Goal: Task Accomplishment & Management: Manage account settings

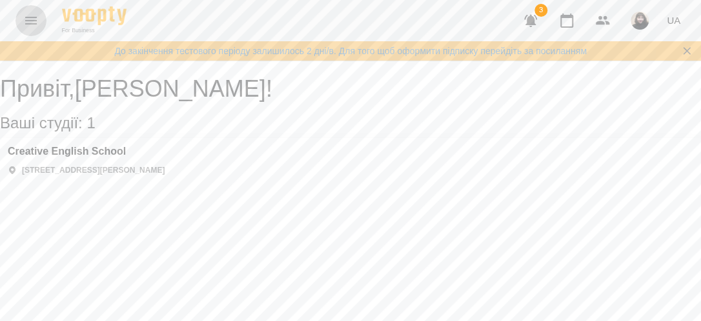
click at [28, 21] on icon "Menu" at bounding box center [30, 20] width 15 height 15
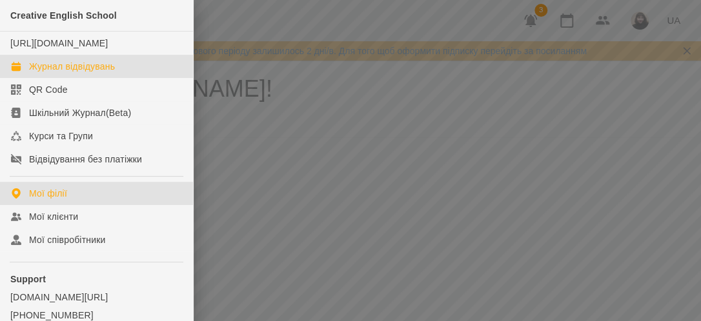
click at [55, 73] on div "Журнал відвідувань" at bounding box center [72, 66] width 86 height 13
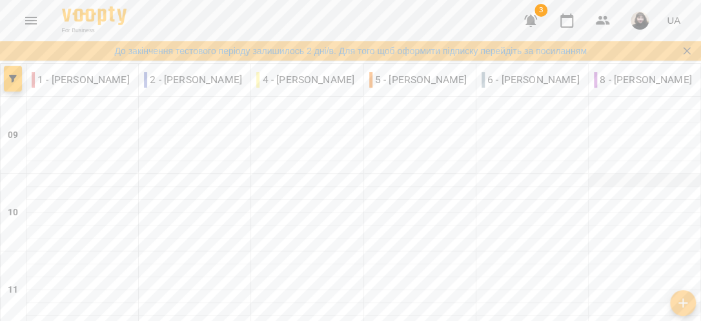
scroll to position [710, 0]
type input "**********"
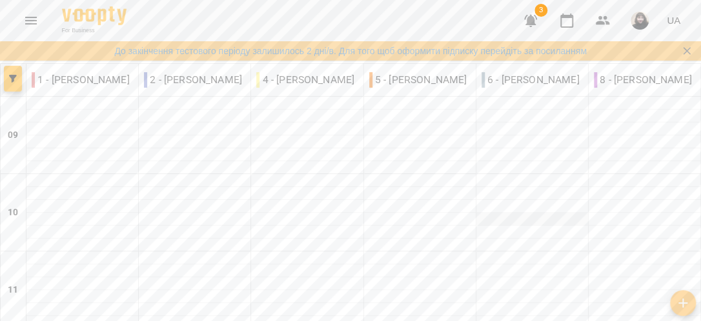
scroll to position [15, 0]
click at [28, 21] on icon "Menu" at bounding box center [31, 21] width 12 height 8
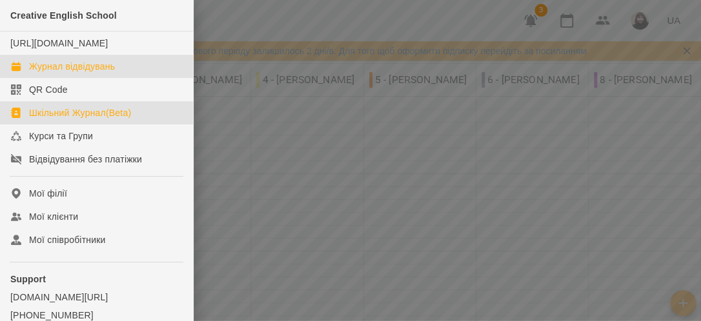
click at [79, 119] on div "Шкільний Журнал(Beta)" at bounding box center [80, 113] width 102 height 13
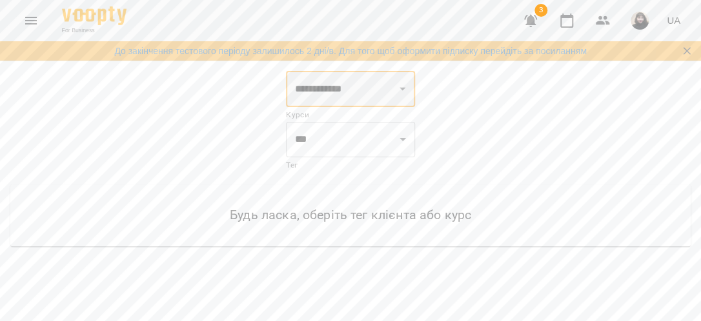
click at [403, 86] on select "**********" at bounding box center [350, 89] width 129 height 36
click at [286, 71] on select "**********" at bounding box center [350, 89] width 129 height 36
click at [403, 141] on select "*** ***" at bounding box center [350, 139] width 129 height 36
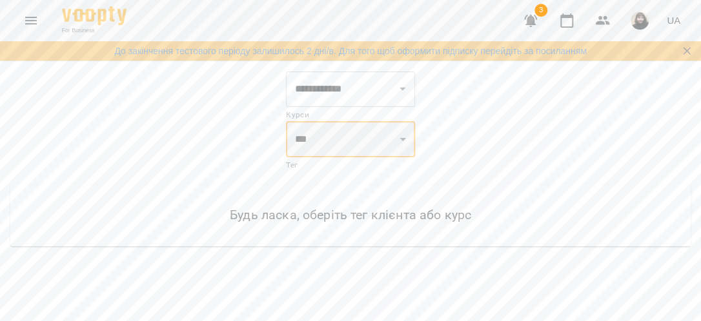
select select "***"
click at [286, 121] on select "*** ***" at bounding box center [350, 139] width 129 height 36
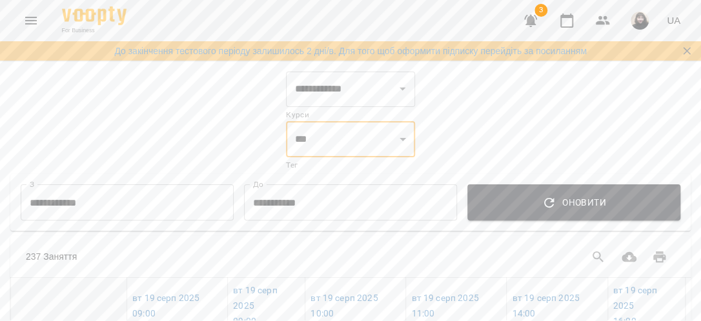
click at [26, 18] on icon "Menu" at bounding box center [30, 20] width 15 height 15
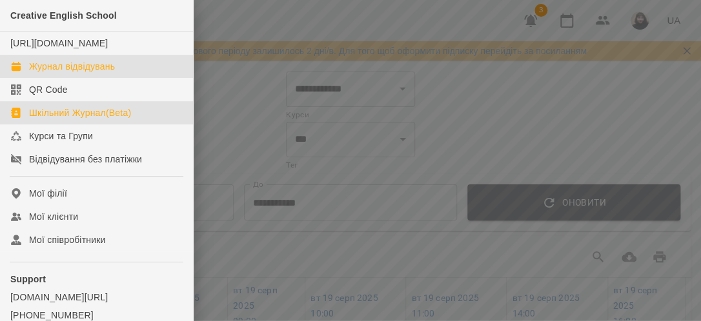
click at [39, 73] on div "Журнал відвідувань" at bounding box center [72, 66] width 86 height 13
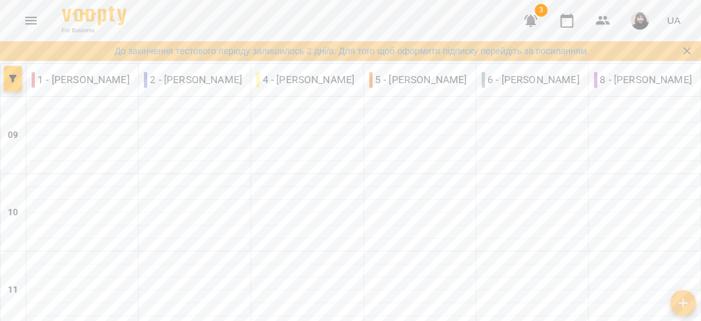
scroll to position [790, 0]
click at [624, 83] on p "8 - [PERSON_NAME]" at bounding box center [643, 79] width 98 height 15
click at [664, 87] on div "8 - [PERSON_NAME]" at bounding box center [645, 80] width 112 height 26
click at [527, 19] on icon "button" at bounding box center [530, 20] width 15 height 15
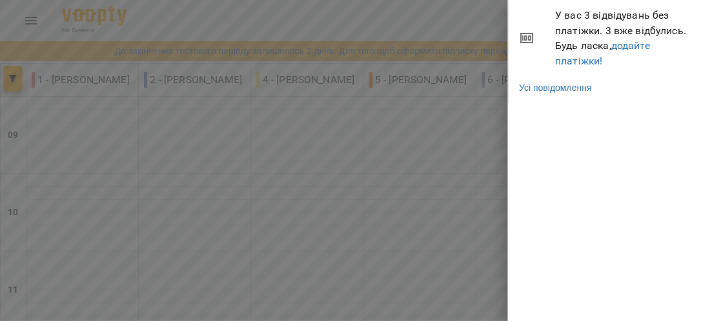
click at [435, 9] on div at bounding box center [350, 160] width 701 height 321
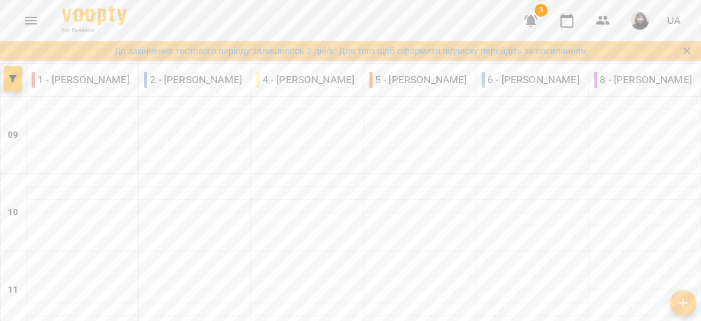
scroll to position [596, 0]
click at [607, 79] on p "8 - [PERSON_NAME]" at bounding box center [643, 79] width 98 height 15
copy p "І"
click at [666, 81] on p "8 - [PERSON_NAME]" at bounding box center [643, 79] width 98 height 15
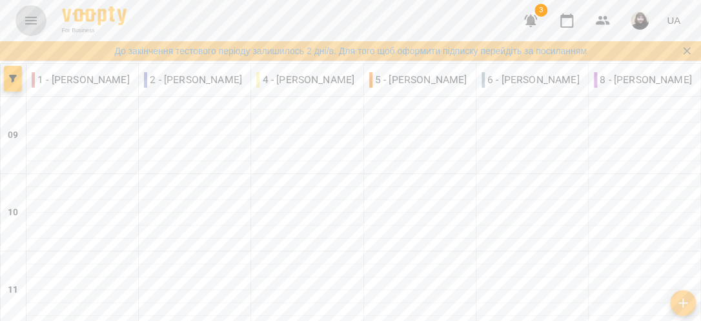
click at [35, 20] on icon "Menu" at bounding box center [31, 21] width 12 height 8
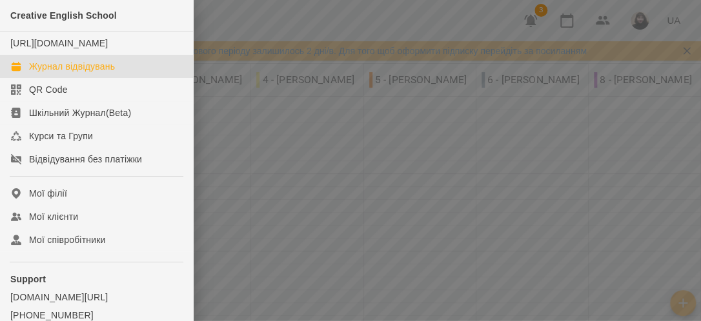
drag, startPoint x: 6, startPoint y: 200, endPoint x: 275, endPoint y: 26, distance: 319.8
click at [275, 26] on div at bounding box center [350, 160] width 701 height 321
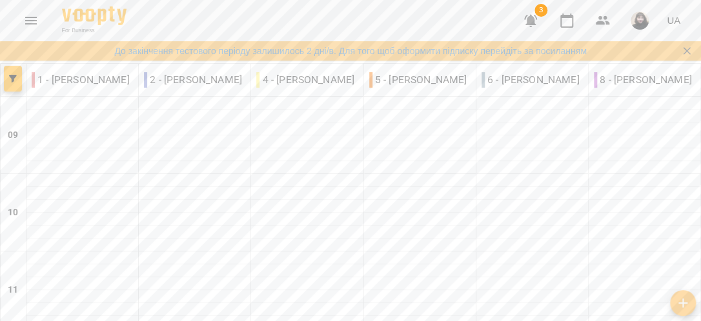
click at [31, 25] on icon "Menu" at bounding box center [30, 20] width 15 height 15
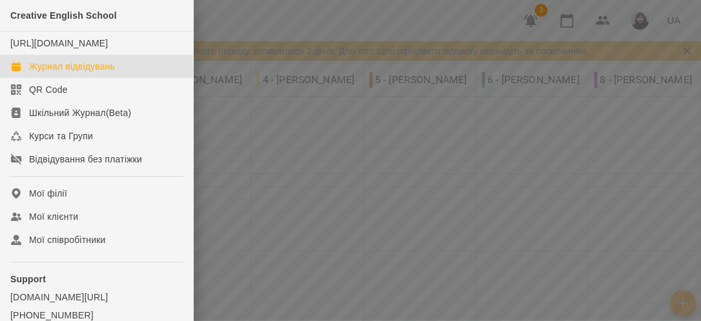
click at [57, 73] on div "Журнал відвідувань" at bounding box center [72, 66] width 86 height 13
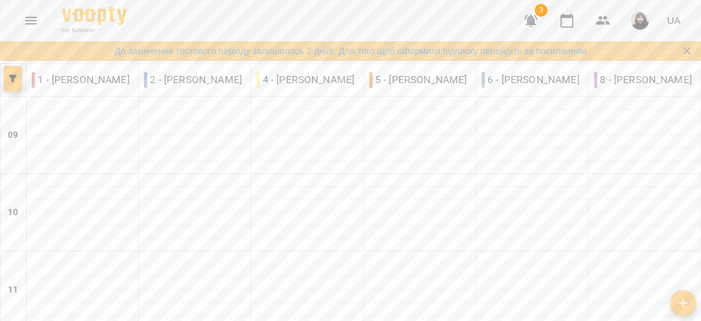
click at [8, 85] on button "button" at bounding box center [13, 79] width 18 height 26
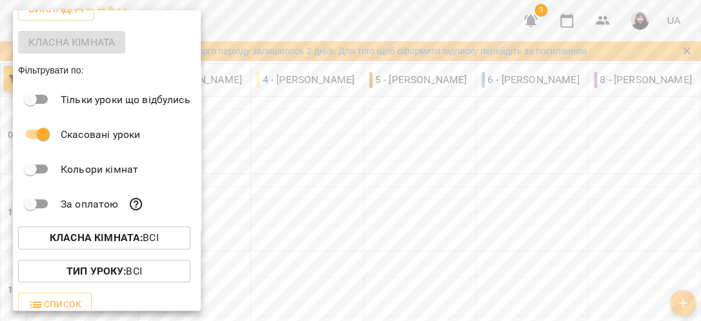
scroll to position [120, 0]
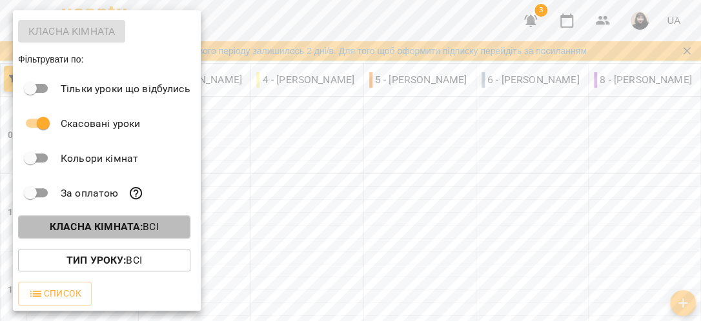
click at [137, 223] on b "Класна кімната :" at bounding box center [96, 227] width 93 height 12
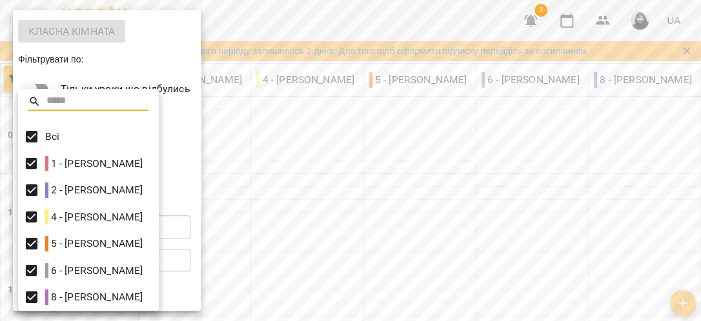
scroll to position [3, 0]
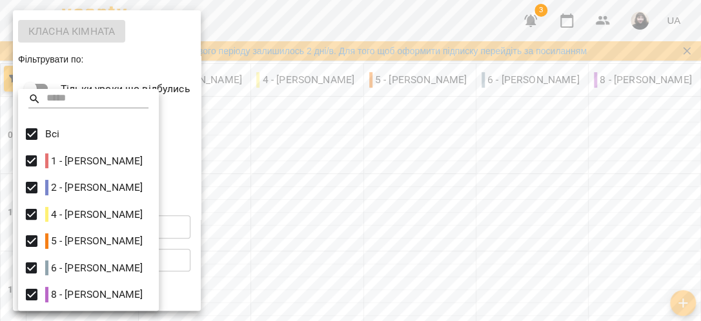
click at [87, 296] on p "8 - [PERSON_NAME]" at bounding box center [94, 294] width 98 height 15
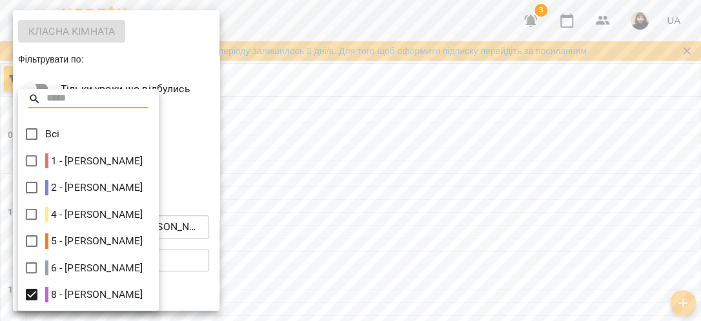
click at [108, 99] on input "text" at bounding box center [97, 99] width 102 height 19
click at [270, 16] on div at bounding box center [350, 160] width 701 height 321
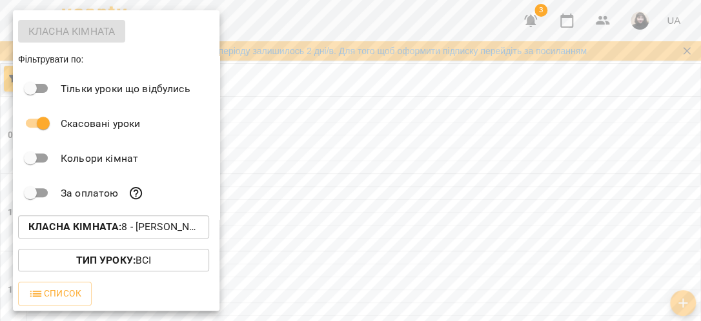
click at [251, 25] on div at bounding box center [350, 160] width 701 height 321
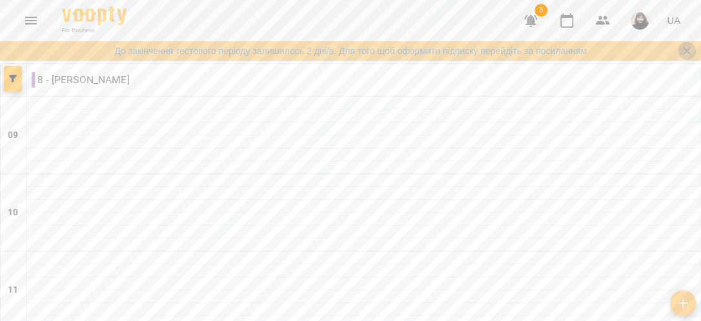
click at [686, 48] on icon "Закрити сповіщення" at bounding box center [686, 51] width 13 height 13
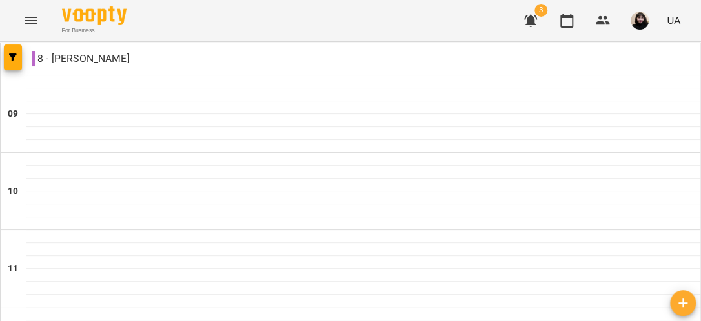
scroll to position [0, 0]
click at [83, 67] on div "8 - [PERSON_NAME]" at bounding box center [363, 59] width 674 height 26
click at [82, 67] on div "8 - [PERSON_NAME]" at bounding box center [363, 59] width 674 height 26
drag, startPoint x: 82, startPoint y: 67, endPoint x: 68, endPoint y: 58, distance: 16.3
click at [68, 58] on p "8 - [PERSON_NAME]" at bounding box center [81, 58] width 98 height 15
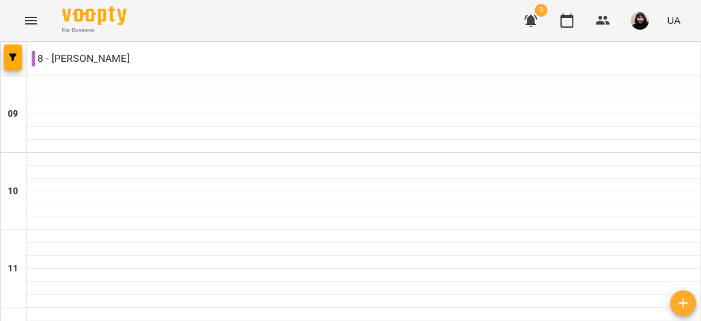
click at [143, 61] on div "8 - [PERSON_NAME]" at bounding box center [363, 59] width 674 height 26
click at [477, 65] on div "8 - [PERSON_NAME]" at bounding box center [363, 59] width 674 height 26
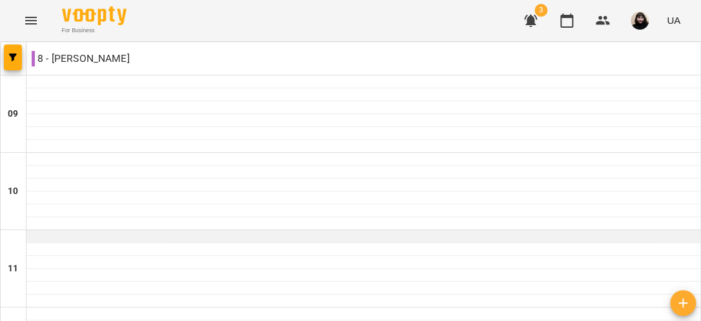
scroll to position [65, 0]
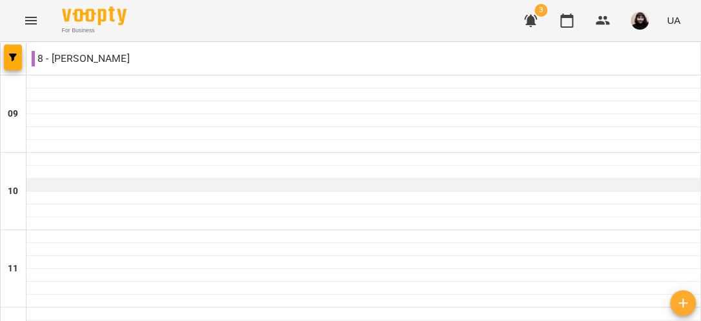
drag, startPoint x: 458, startPoint y: 246, endPoint x: 356, endPoint y: 180, distance: 120.9
click at [356, 180] on div at bounding box center [363, 185] width 674 height 13
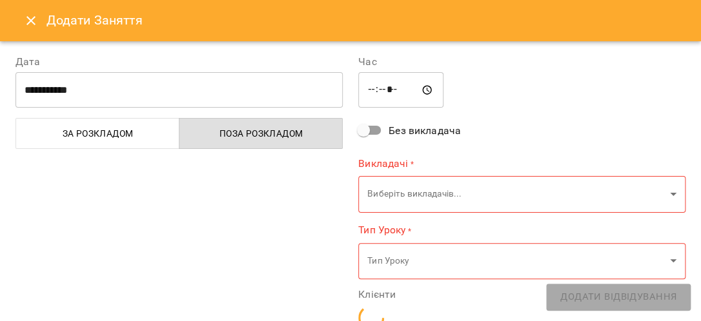
type input "**********"
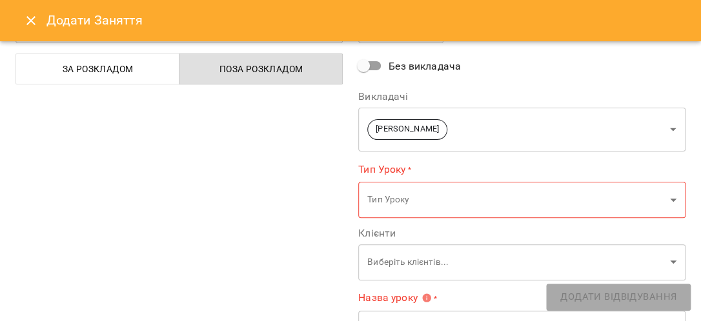
scroll to position [129, 0]
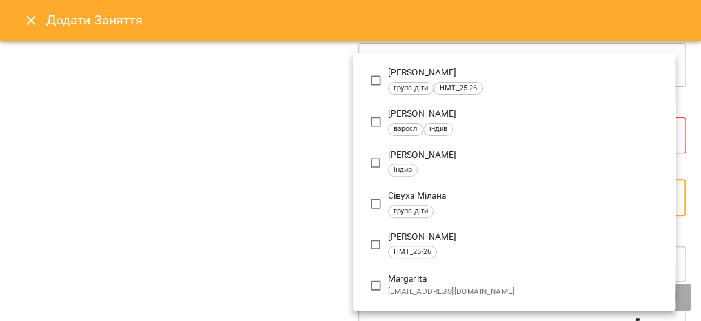
scroll to position [0, 0]
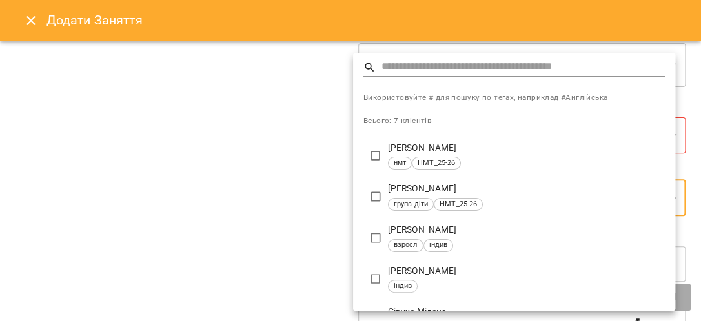
click at [178, 135] on div at bounding box center [350, 160] width 701 height 321
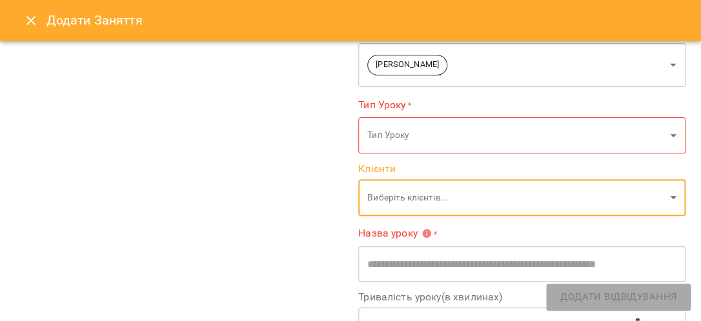
click at [26, 19] on icon "Close" at bounding box center [30, 20] width 15 height 15
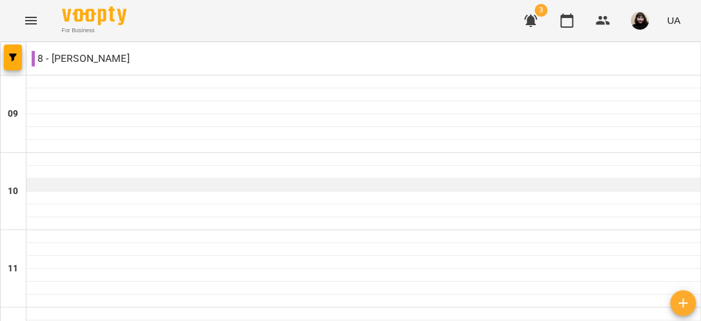
drag, startPoint x: 485, startPoint y: 257, endPoint x: 382, endPoint y: 187, distance: 124.6
click at [382, 187] on div at bounding box center [363, 185] width 674 height 13
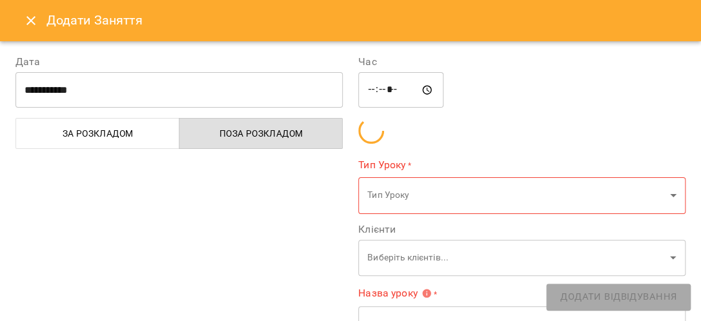
type input "**********"
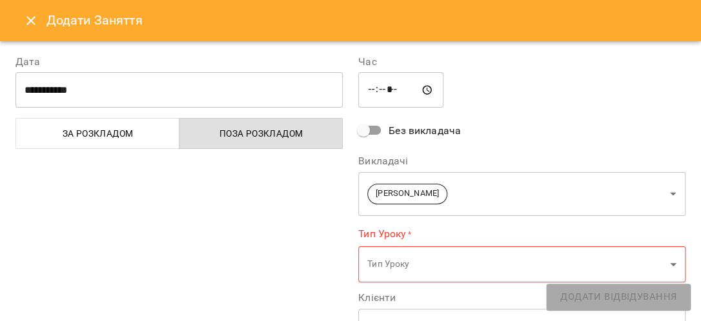
click at [31, 23] on icon "Close" at bounding box center [30, 20] width 15 height 15
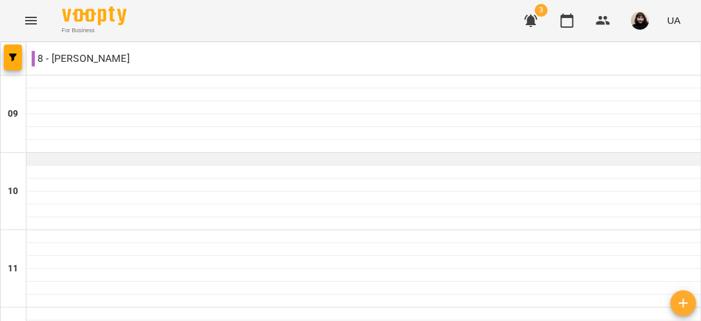
click at [222, 159] on div at bounding box center [363, 159] width 674 height 13
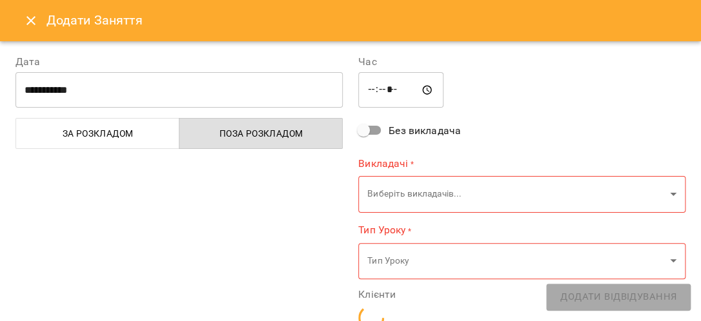
type input "**********"
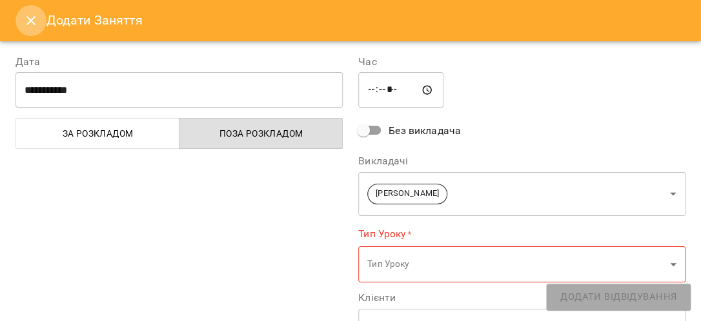
click at [28, 19] on icon "Close" at bounding box center [30, 20] width 15 height 15
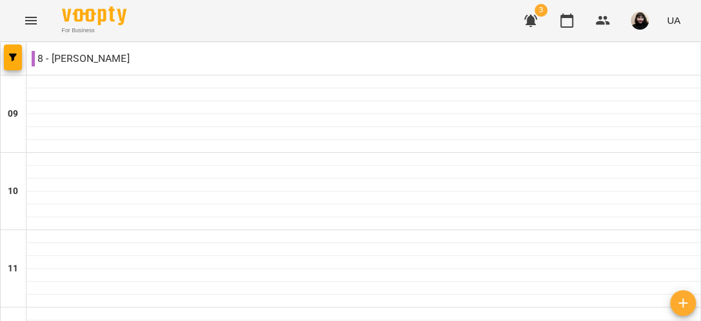
scroll to position [516, 0]
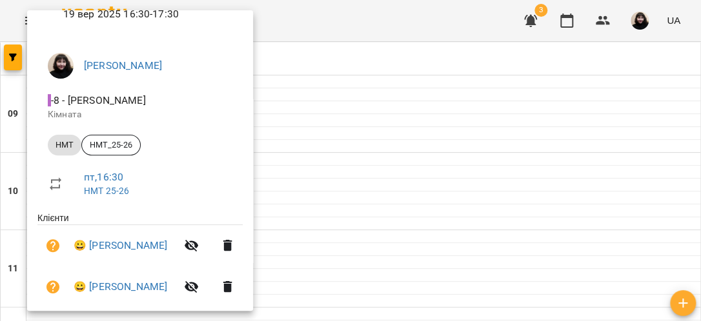
scroll to position [0, 0]
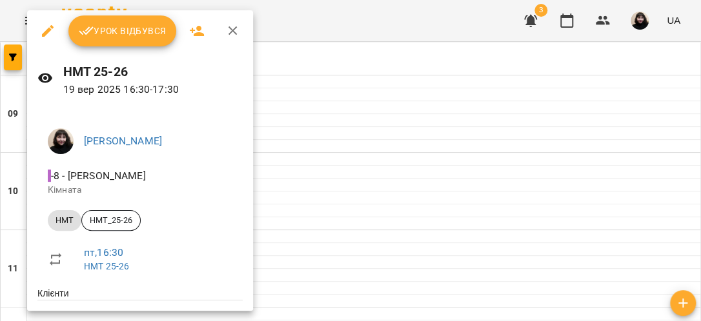
click at [302, 21] on div at bounding box center [350, 160] width 701 height 321
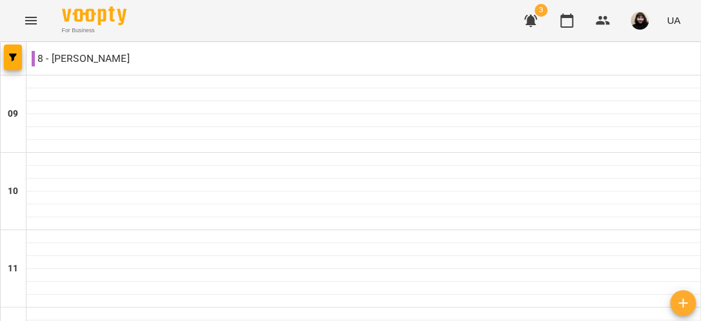
scroll to position [511, 0]
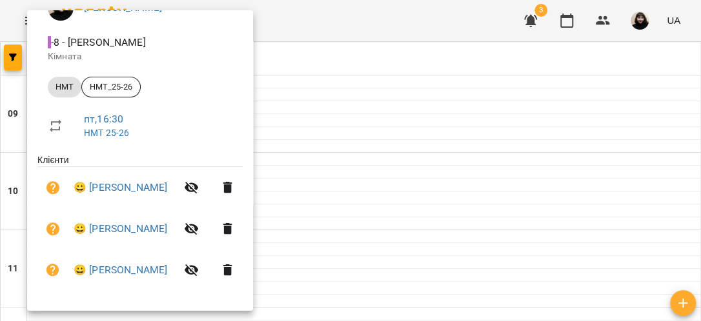
scroll to position [135, 0]
click at [372, 25] on div at bounding box center [350, 160] width 701 height 321
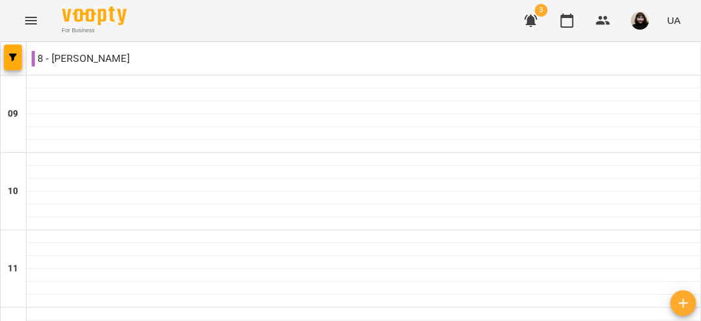
scroll to position [575, 0]
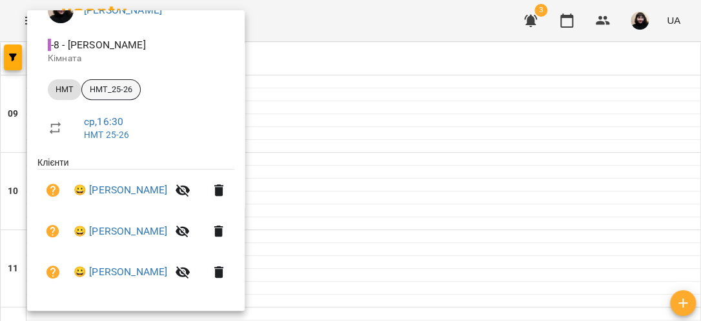
scroll to position [134, 0]
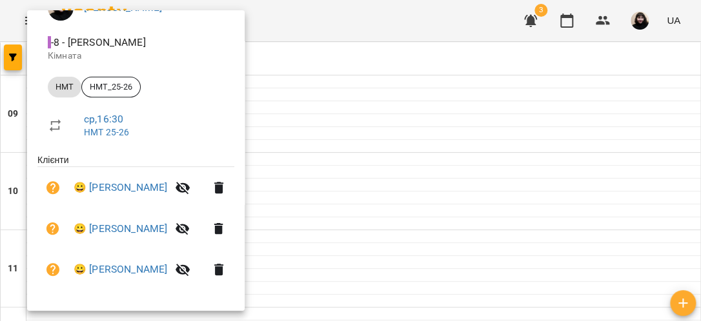
click at [350, 8] on div at bounding box center [350, 160] width 701 height 321
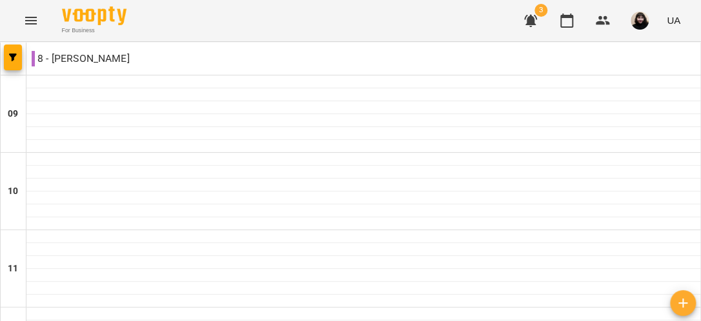
scroll to position [511, 0]
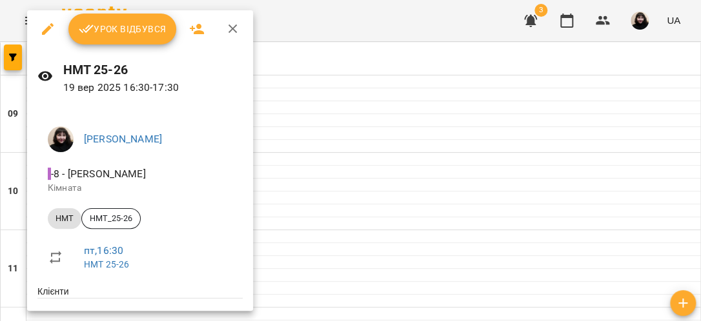
scroll to position [0, 0]
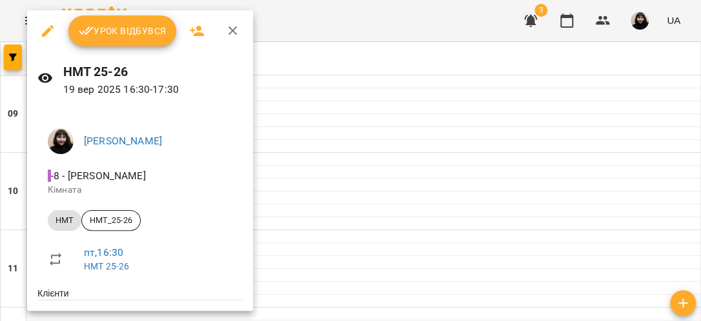
click at [372, 28] on div at bounding box center [350, 160] width 701 height 321
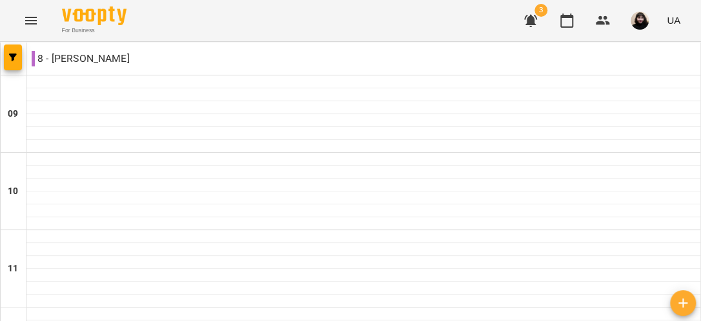
scroll to position [769, 0]
type input "**********"
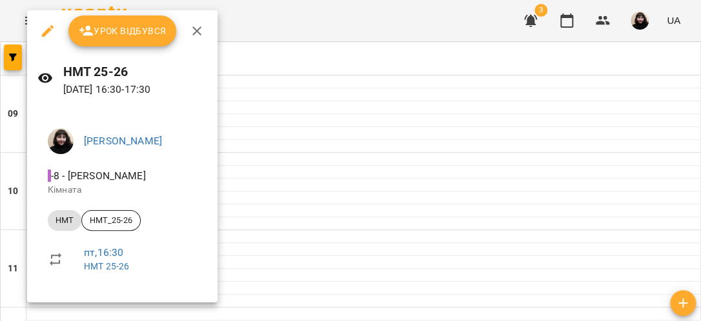
click at [289, 26] on div at bounding box center [350, 160] width 701 height 321
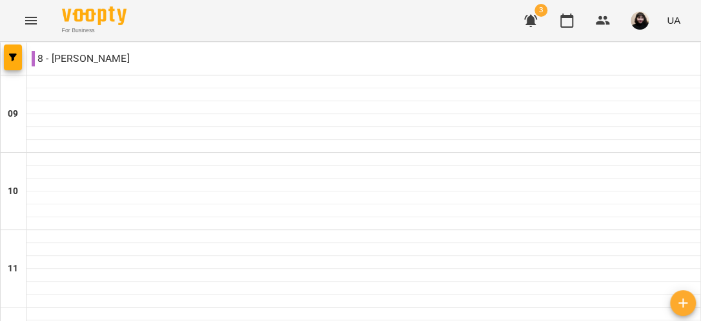
scroll to position [0, 0]
type input "**********"
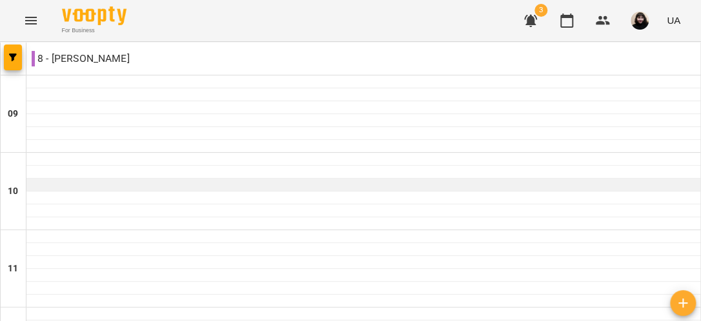
scroll to position [65, 0]
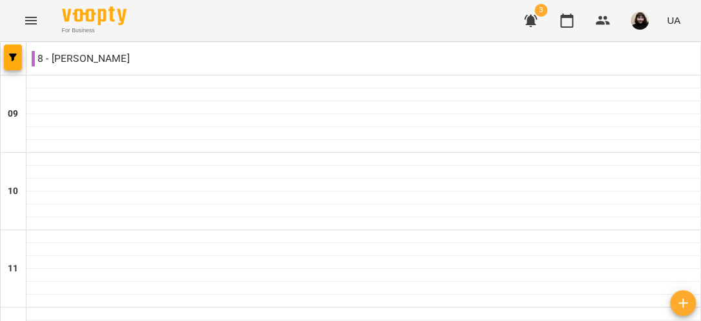
click at [124, 57] on div "8 - [PERSON_NAME]" at bounding box center [363, 59] width 674 height 26
click at [28, 21] on icon "Menu" at bounding box center [30, 20] width 15 height 15
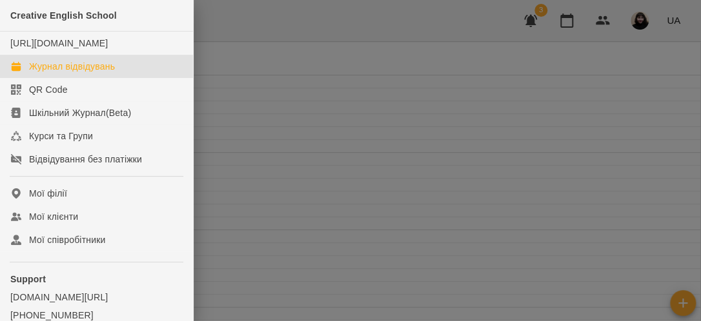
click at [239, 87] on div at bounding box center [350, 160] width 701 height 321
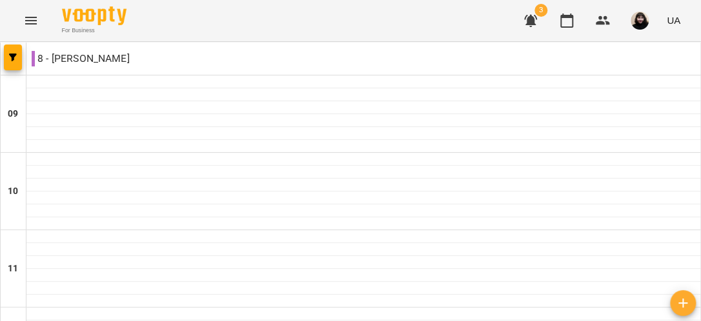
click at [209, 64] on div "8 - [PERSON_NAME]" at bounding box center [363, 59] width 674 height 26
click at [212, 64] on div "8 - [PERSON_NAME]" at bounding box center [363, 59] width 674 height 26
drag, startPoint x: 215, startPoint y: 63, endPoint x: 202, endPoint y: 59, distance: 13.5
click at [202, 59] on div "8 - [PERSON_NAME]" at bounding box center [363, 59] width 674 height 26
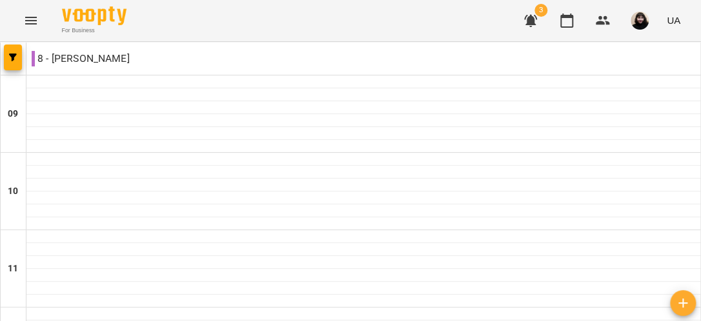
click at [202, 59] on div "8 - [PERSON_NAME]" at bounding box center [363, 59] width 674 height 26
click at [15, 61] on icon "button" at bounding box center [13, 58] width 8 height 8
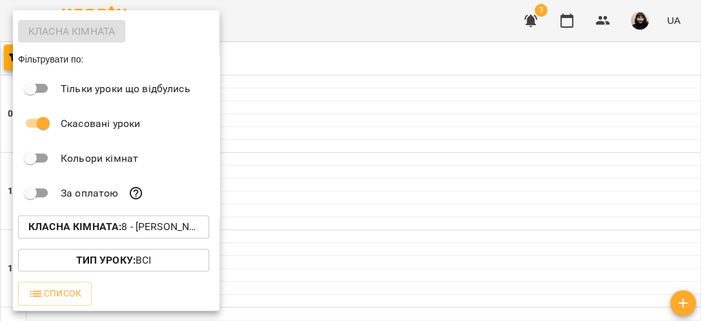
scroll to position [0, 0]
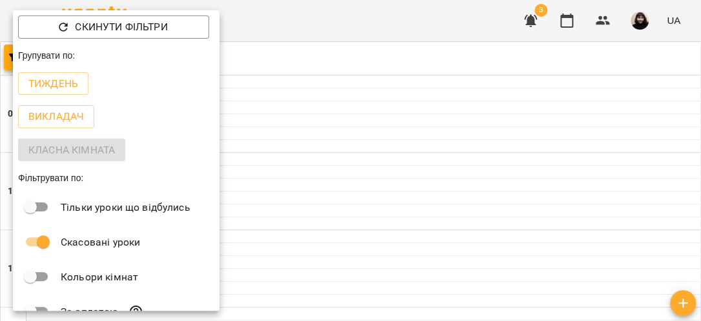
click at [317, 26] on div at bounding box center [350, 160] width 701 height 321
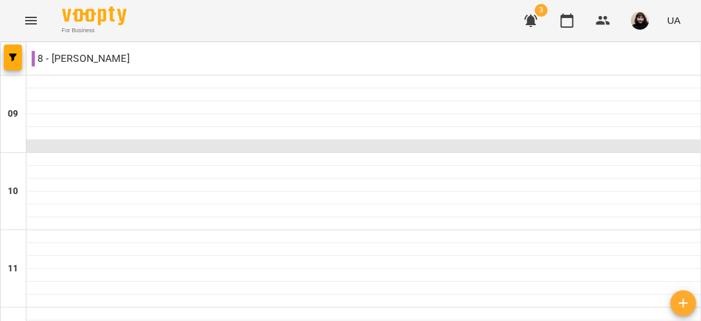
click at [196, 140] on div at bounding box center [363, 146] width 674 height 13
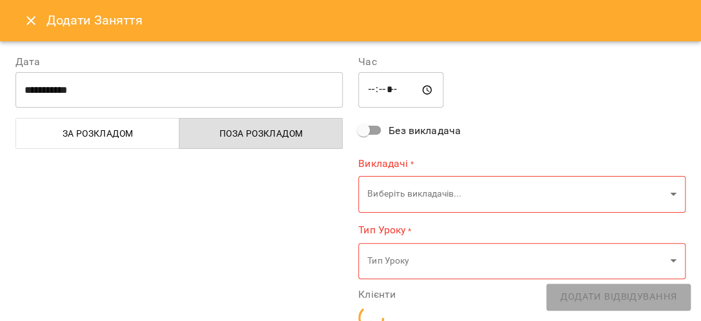
type input "**********"
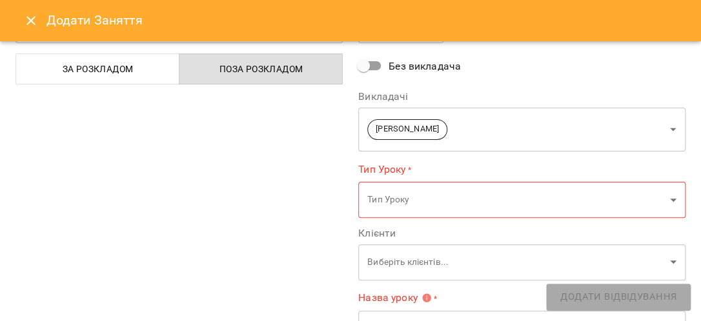
scroll to position [129, 0]
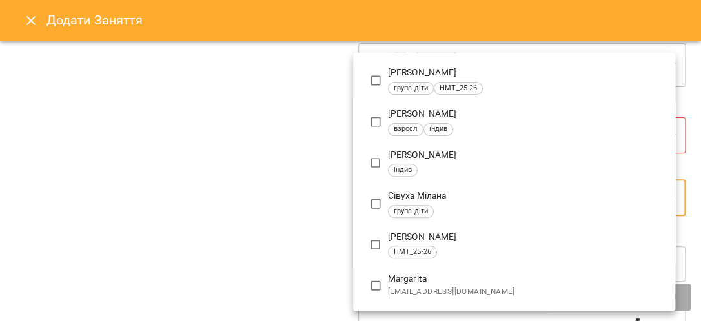
scroll to position [0, 0]
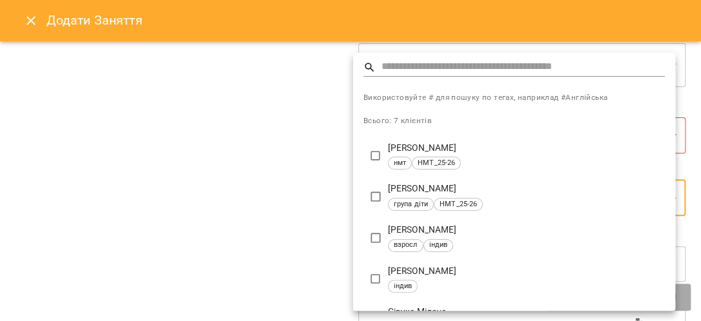
click at [30, 21] on div at bounding box center [350, 160] width 701 height 321
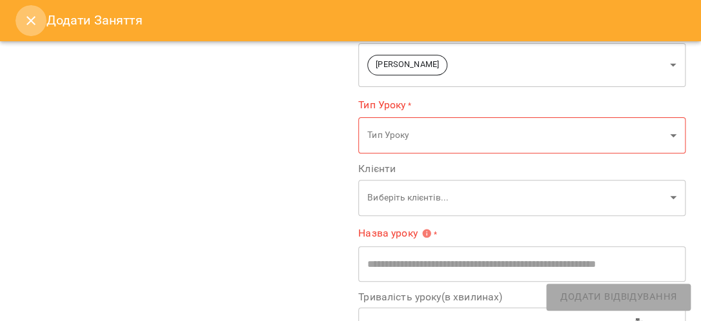
click at [25, 17] on icon "Close" at bounding box center [30, 20] width 15 height 15
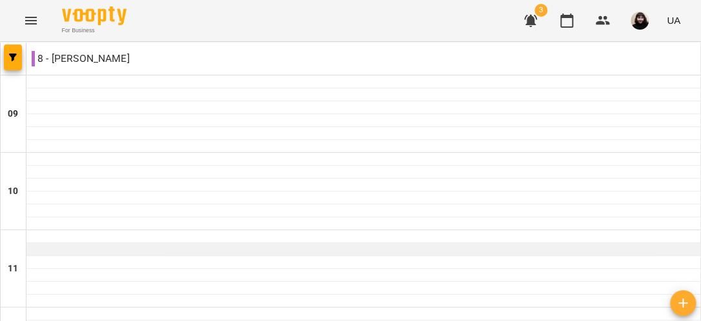
scroll to position [258, 0]
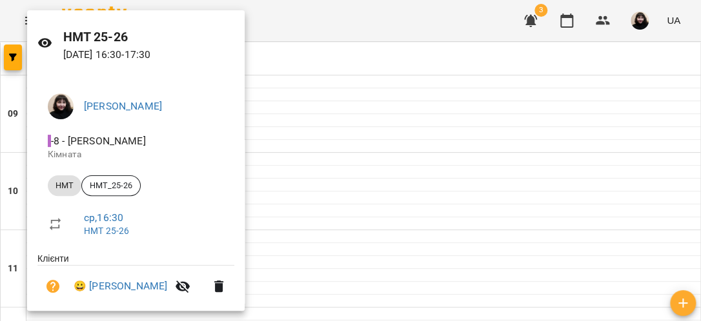
scroll to position [5, 0]
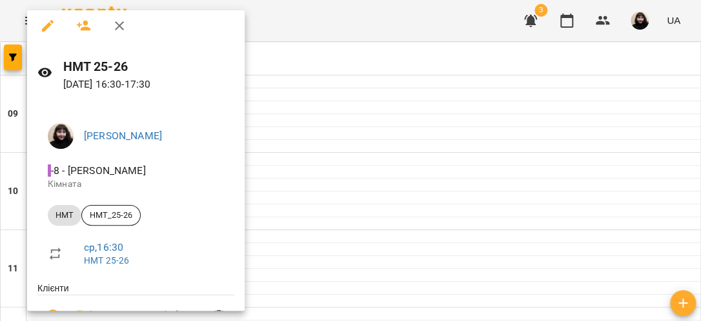
click at [365, 24] on div at bounding box center [350, 160] width 701 height 321
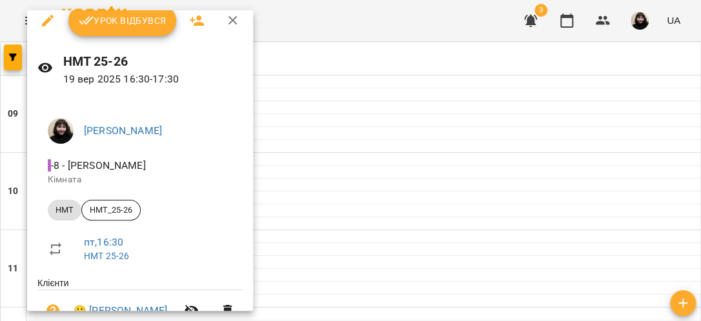
scroll to position [6, 0]
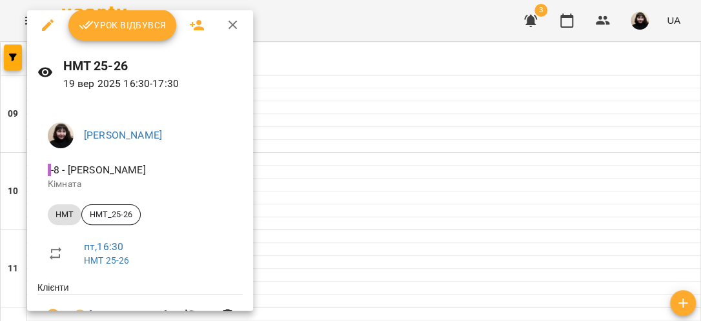
click at [400, 26] on div at bounding box center [350, 160] width 701 height 321
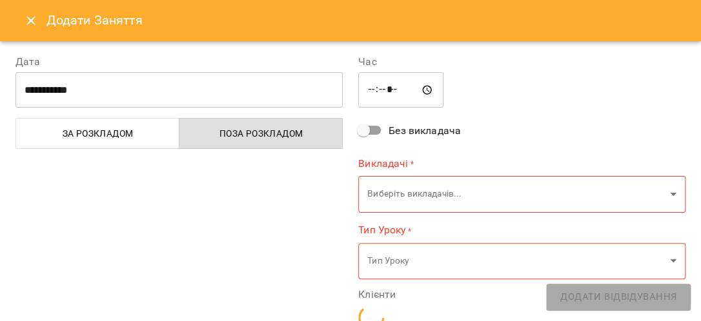
type input "**********"
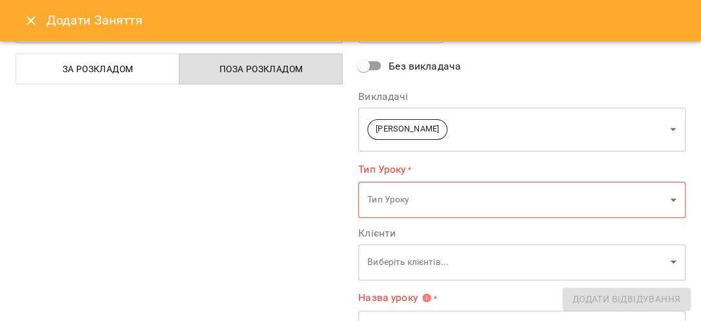
scroll to position [129, 0]
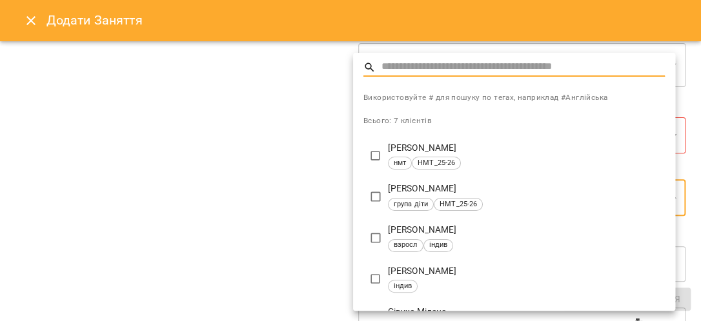
drag, startPoint x: 693, startPoint y: 205, endPoint x: 698, endPoint y: 173, distance: 32.7
click at [698, 173] on div at bounding box center [350, 160] width 701 height 321
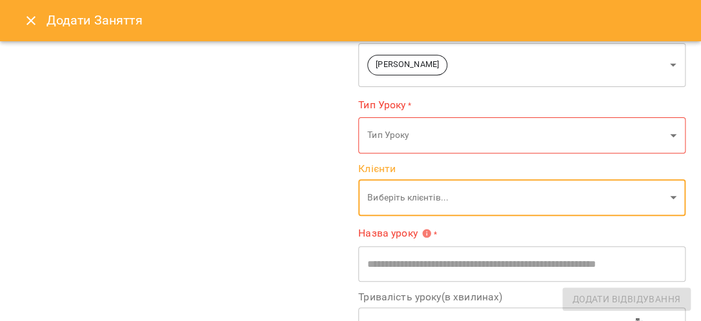
click at [225, 185] on div "**********" at bounding box center [179, 191] width 343 height 562
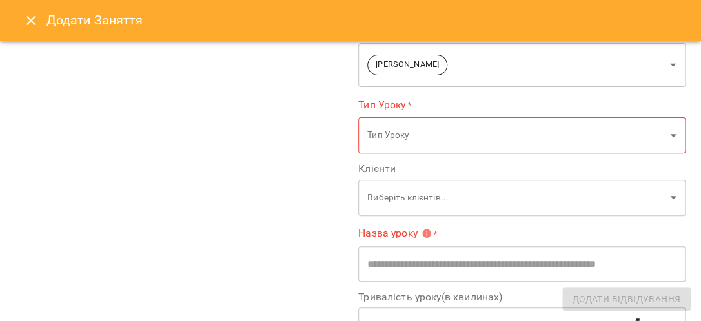
click at [25, 18] on icon "Close" at bounding box center [30, 20] width 15 height 15
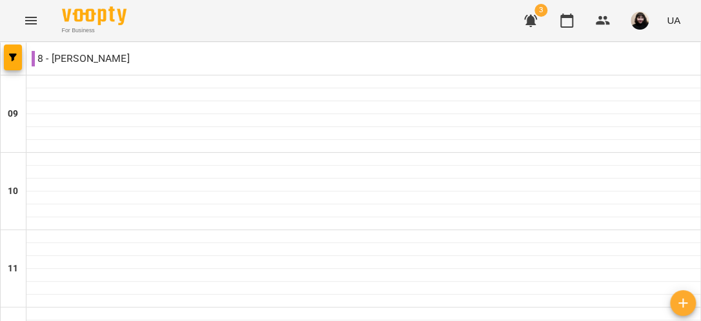
scroll to position [769, 0]
